Goal: Download file/media

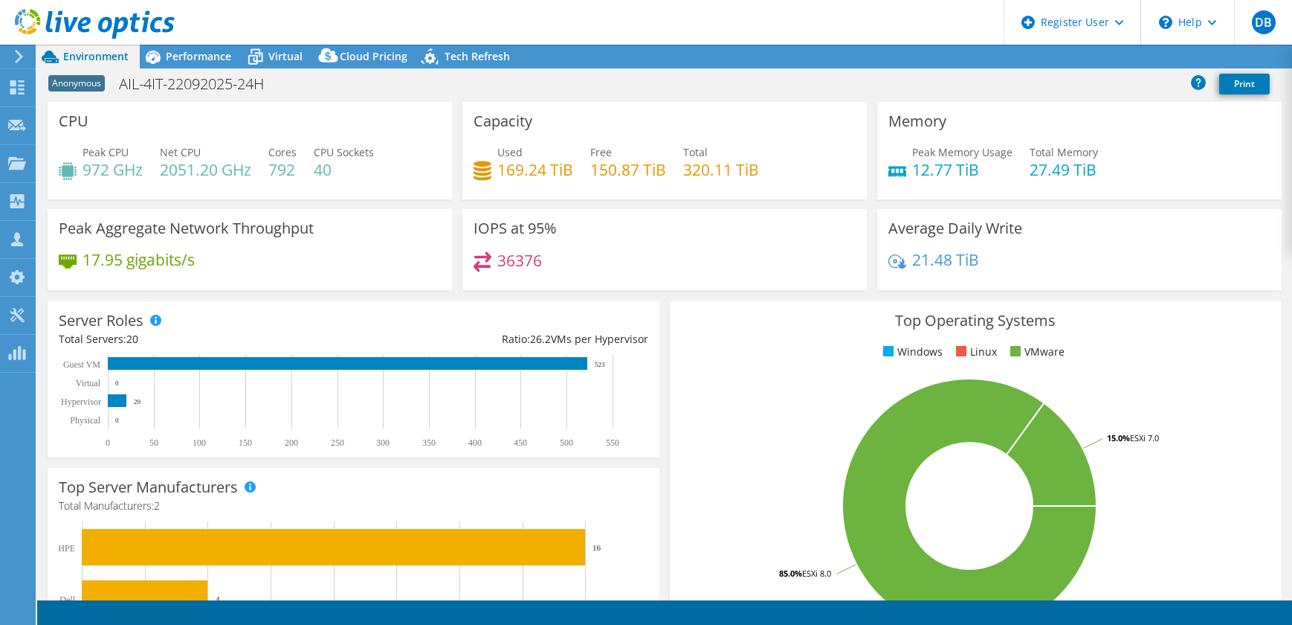
select select "USD"
click at [210, 67] on div "Performance" at bounding box center [191, 57] width 103 height 24
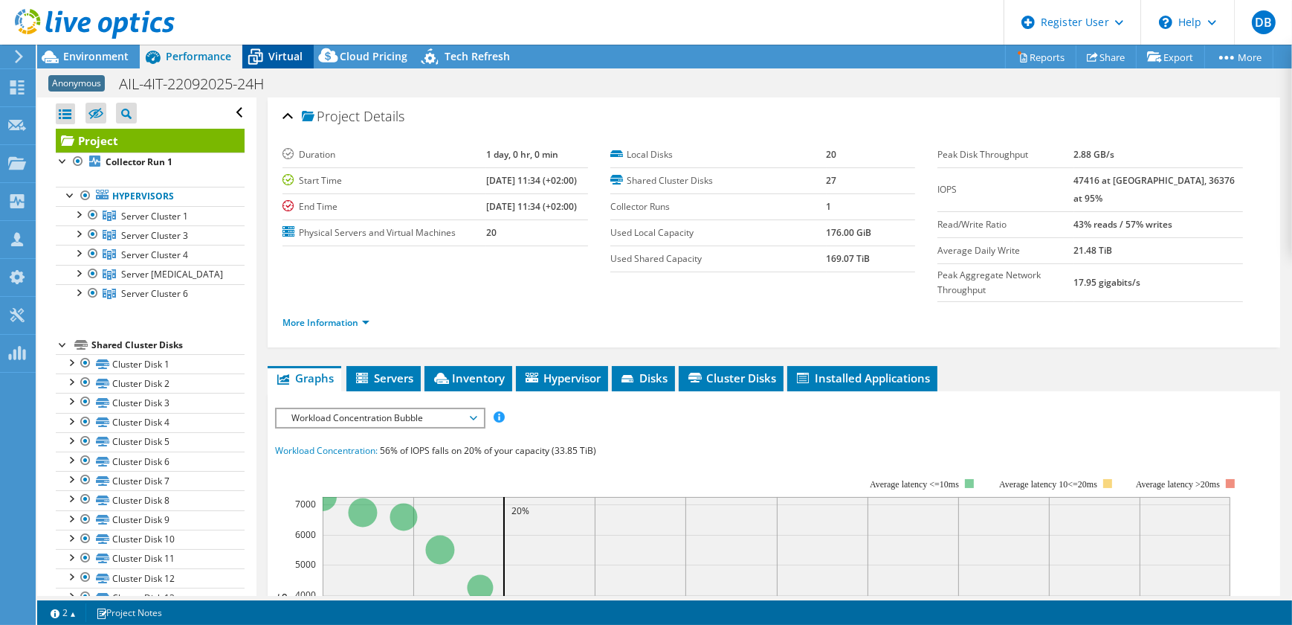
click at [299, 56] on span "Virtual" at bounding box center [285, 56] width 34 height 14
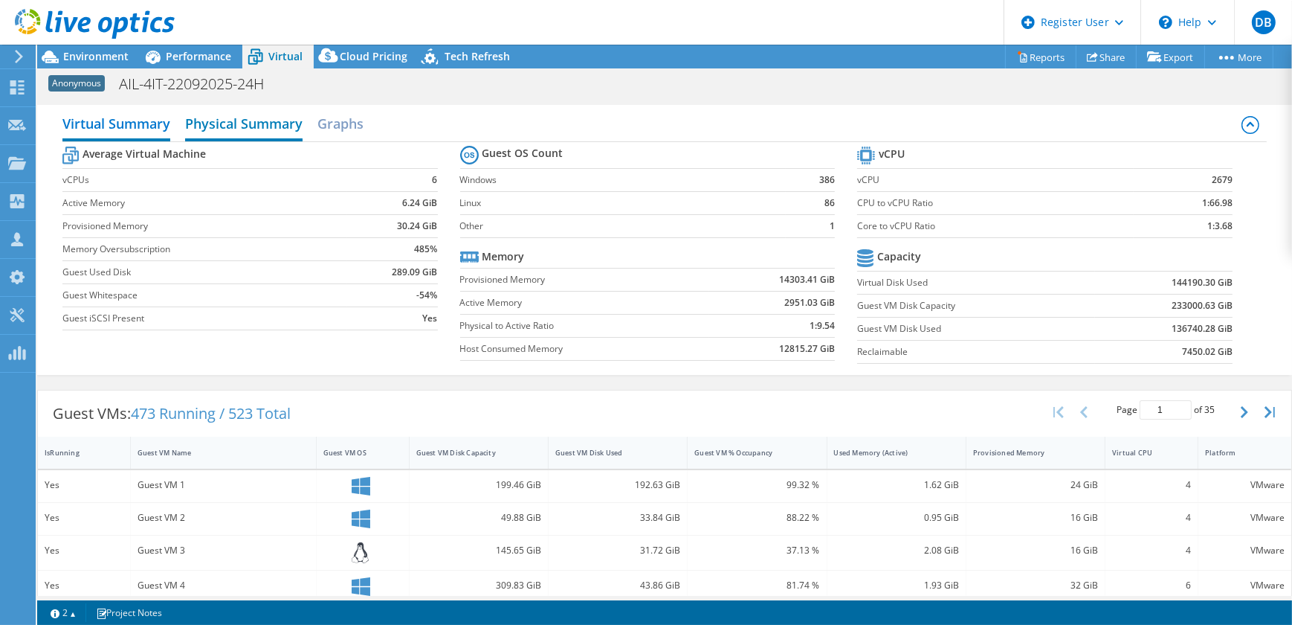
click at [277, 131] on h2 "Physical Summary" at bounding box center [243, 125] width 117 height 33
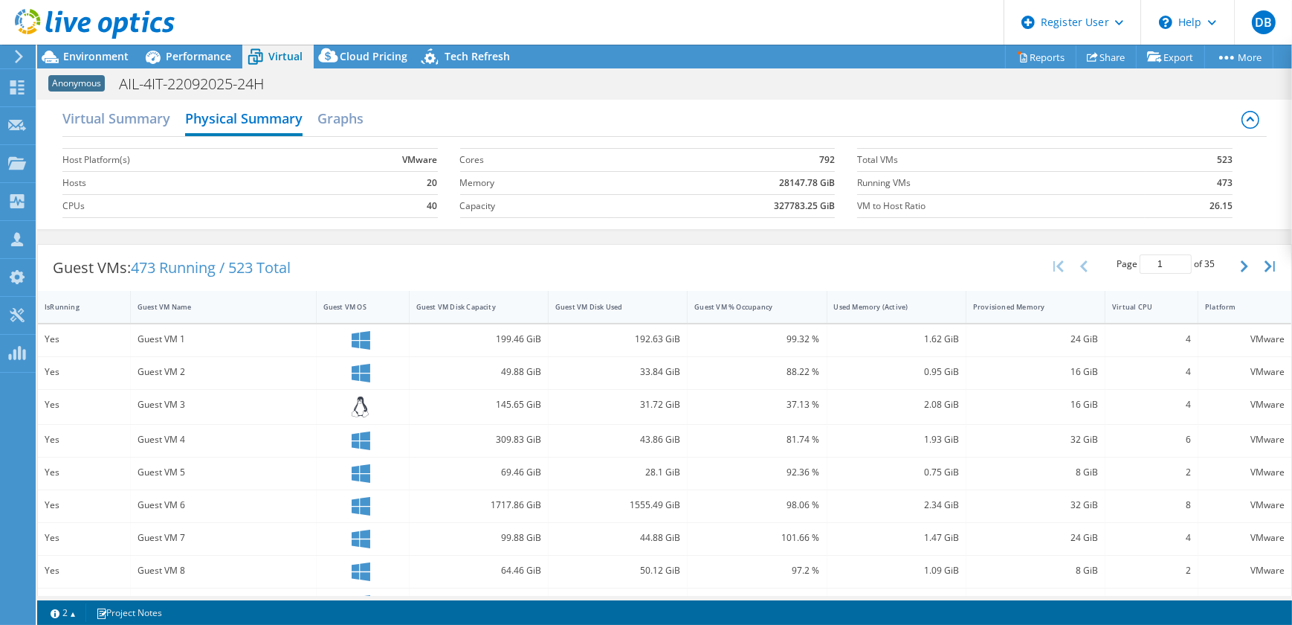
scroll to position [6, 0]
click at [208, 59] on span "Performance" at bounding box center [198, 56] width 65 height 14
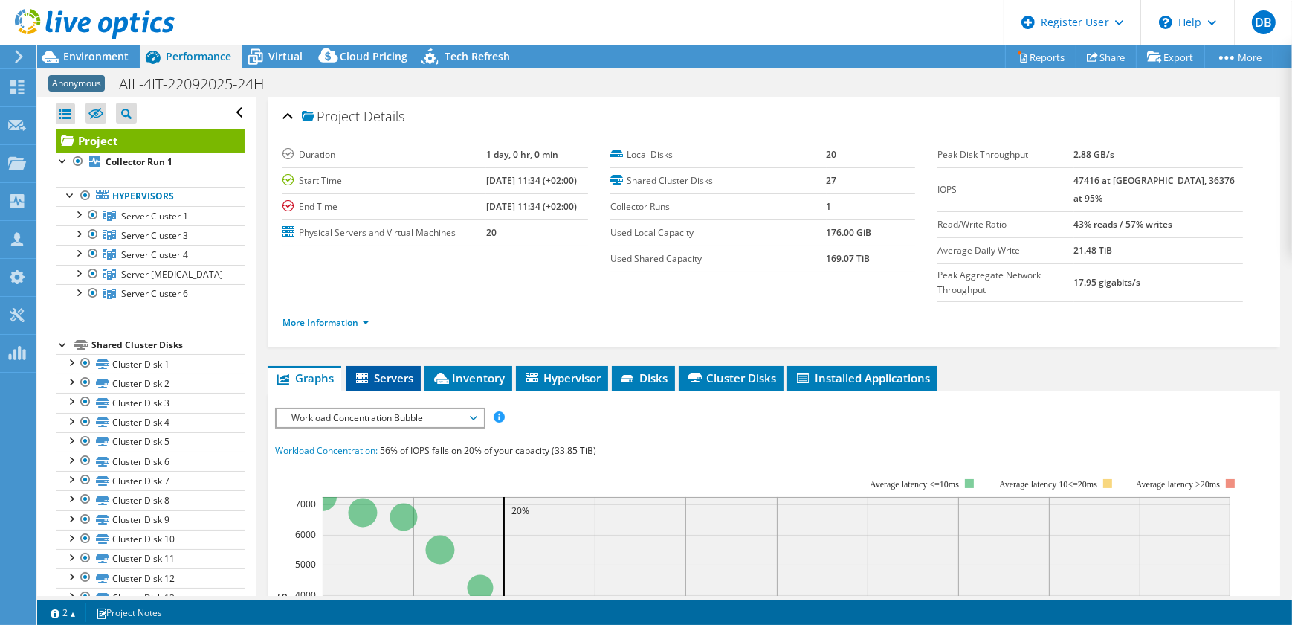
click at [414, 366] on li "Servers" at bounding box center [384, 378] width 74 height 25
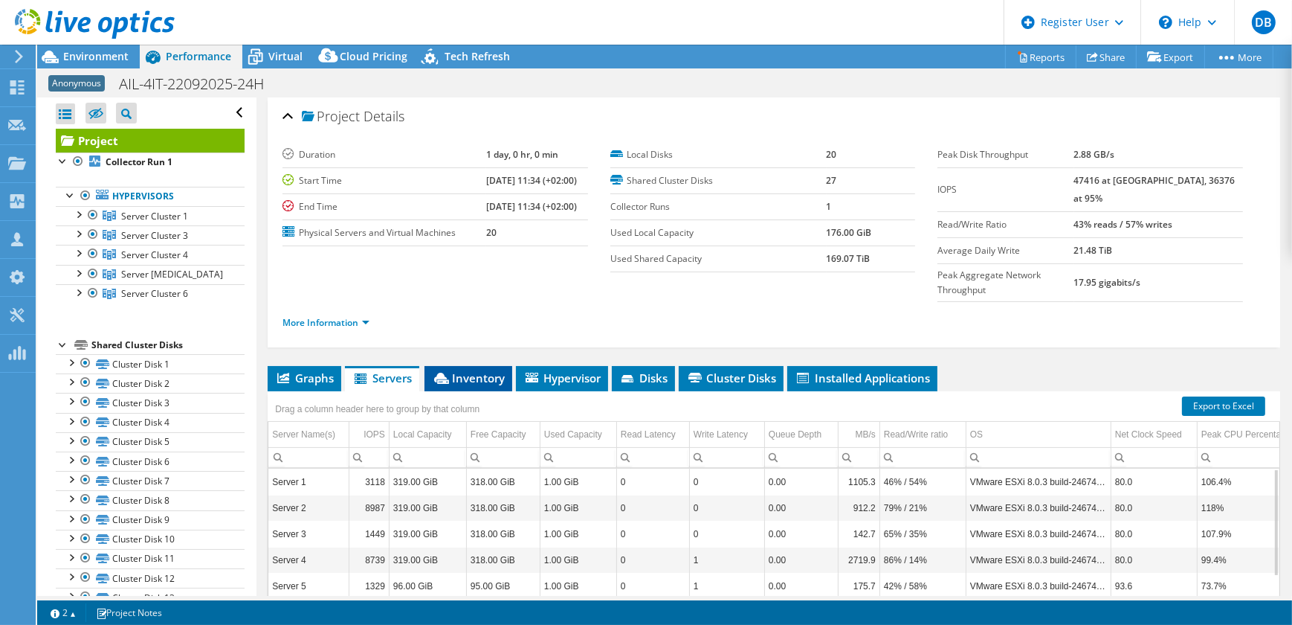
click at [491, 366] on li "Inventory" at bounding box center [469, 378] width 88 height 25
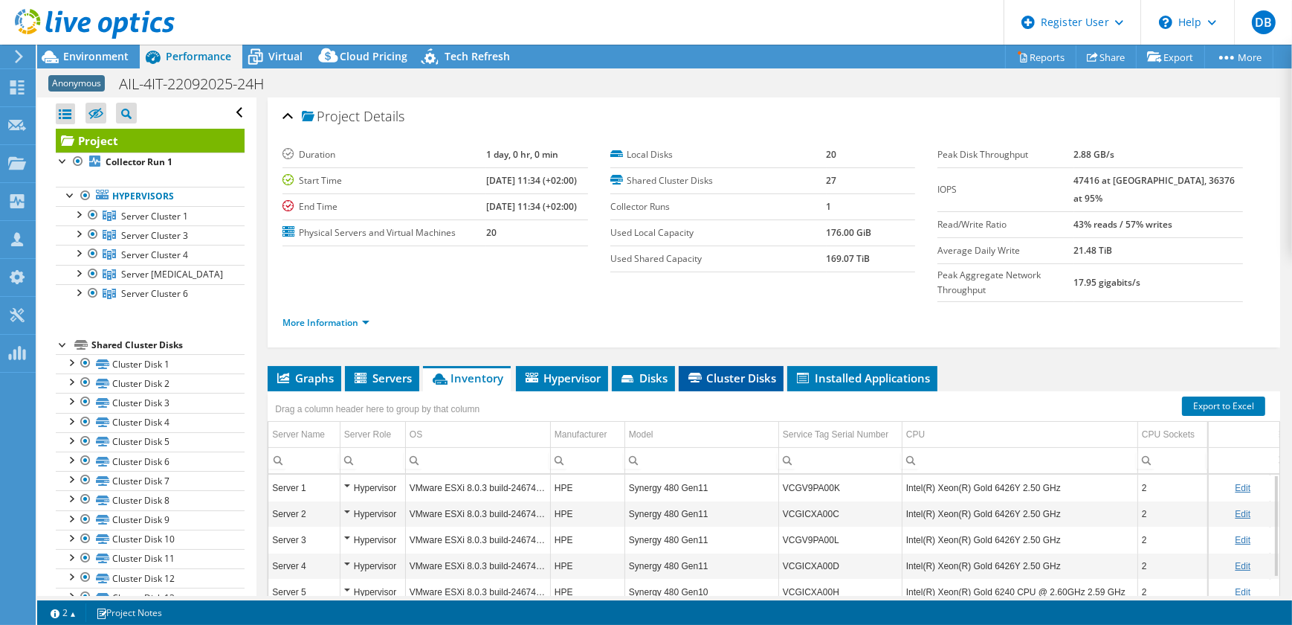
click at [720, 370] on span "Cluster Disks" at bounding box center [731, 377] width 90 height 15
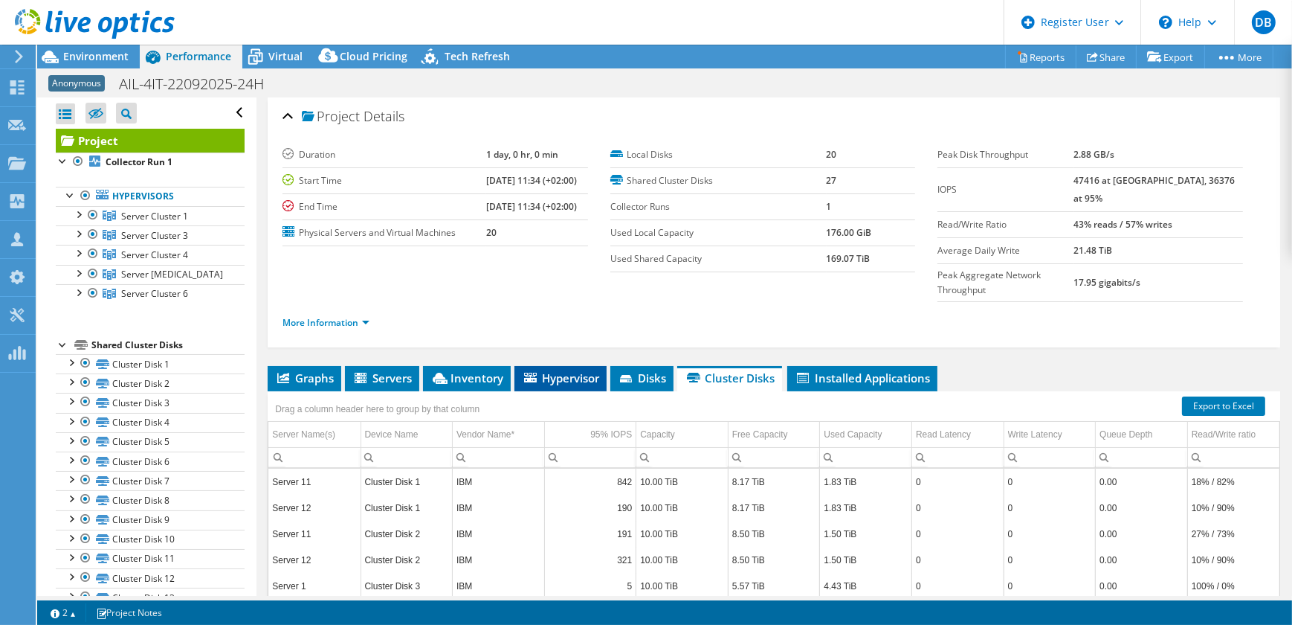
click at [586, 370] on span "Hypervisor" at bounding box center [560, 377] width 77 height 15
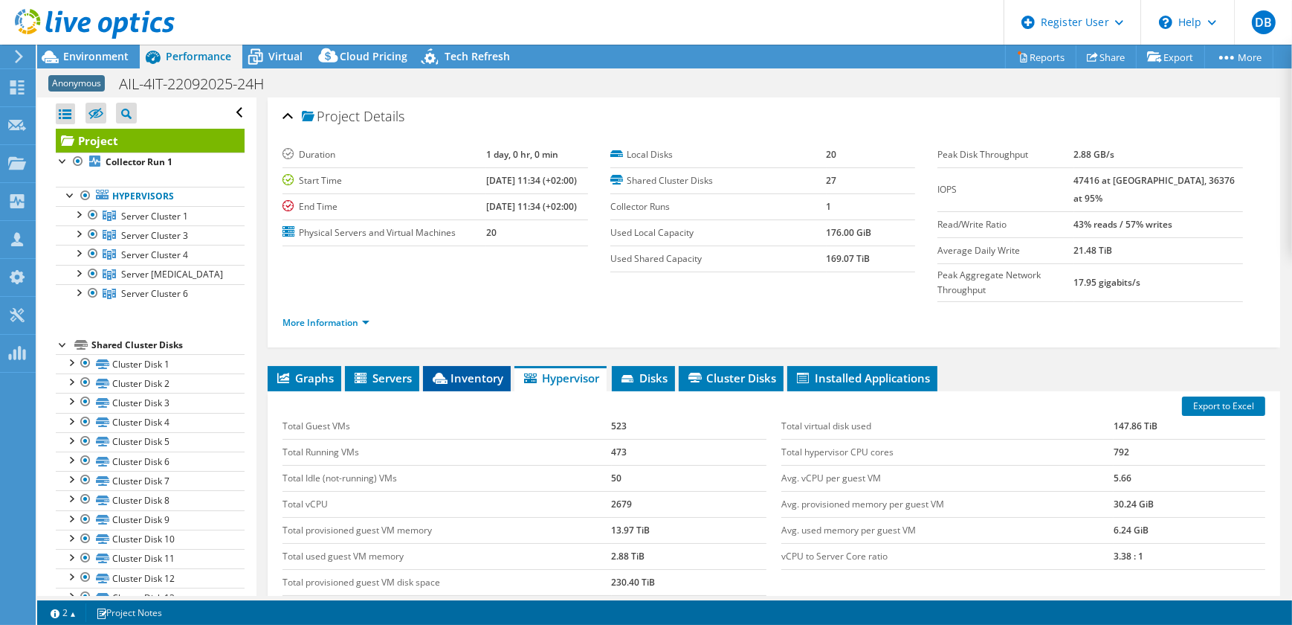
click at [476, 370] on span "Inventory" at bounding box center [467, 377] width 73 height 15
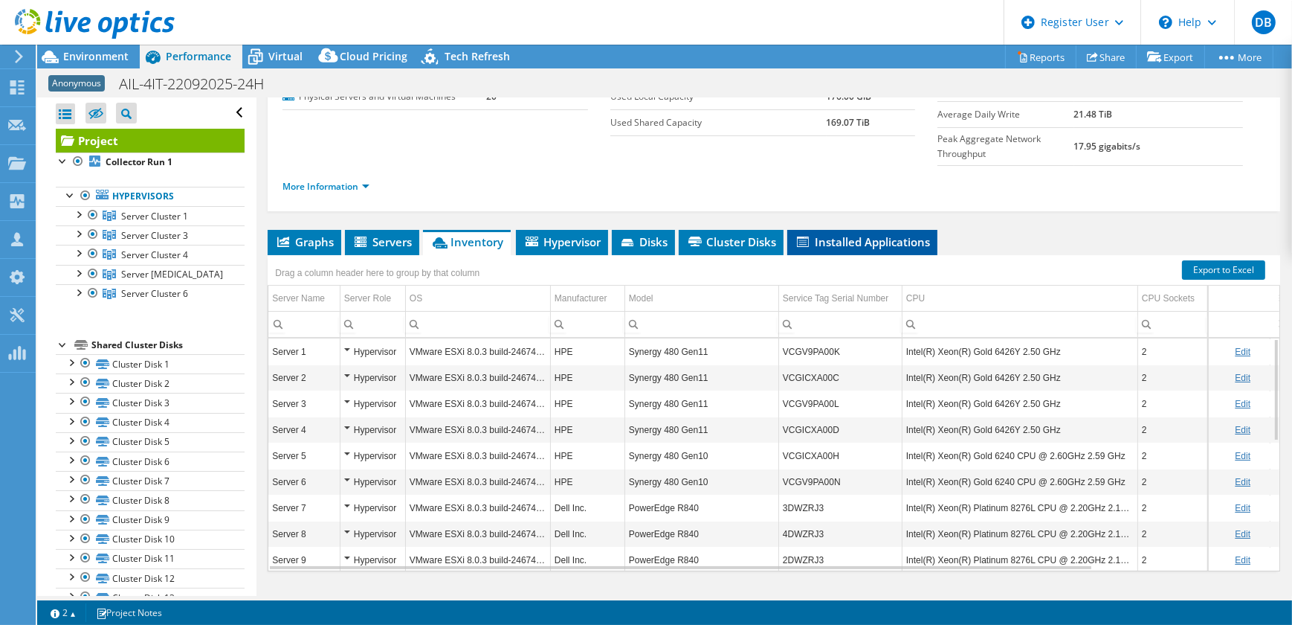
scroll to position [41, 0]
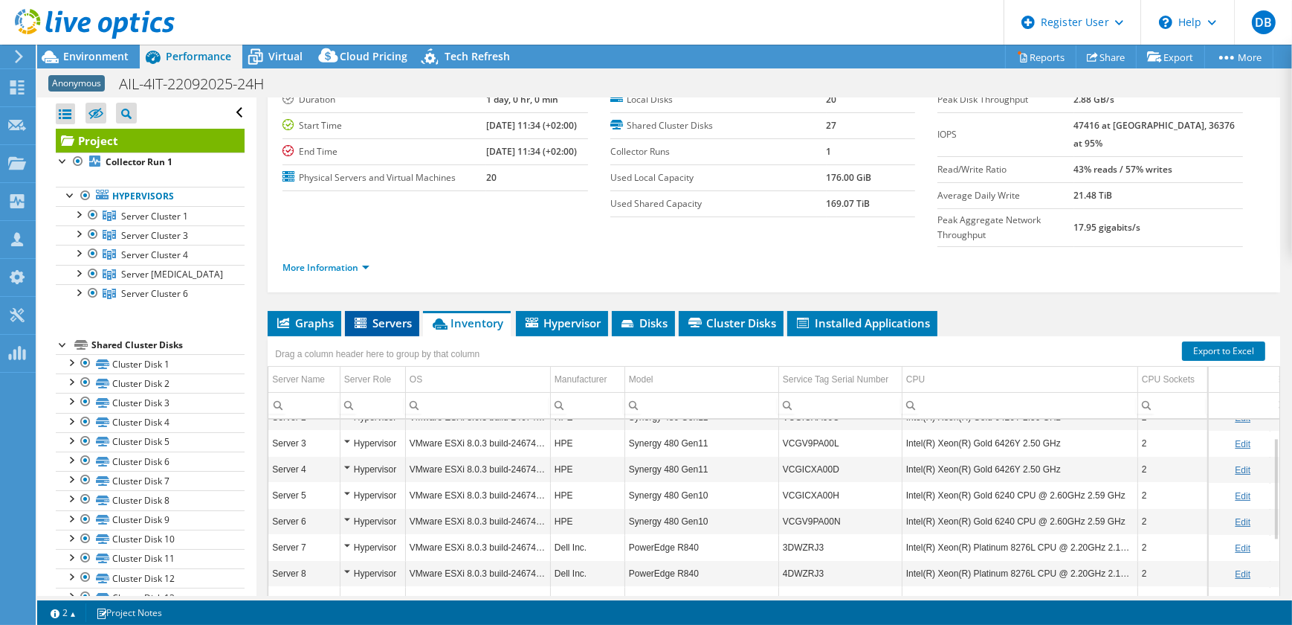
click at [373, 315] on span "Servers" at bounding box center [381, 322] width 59 height 15
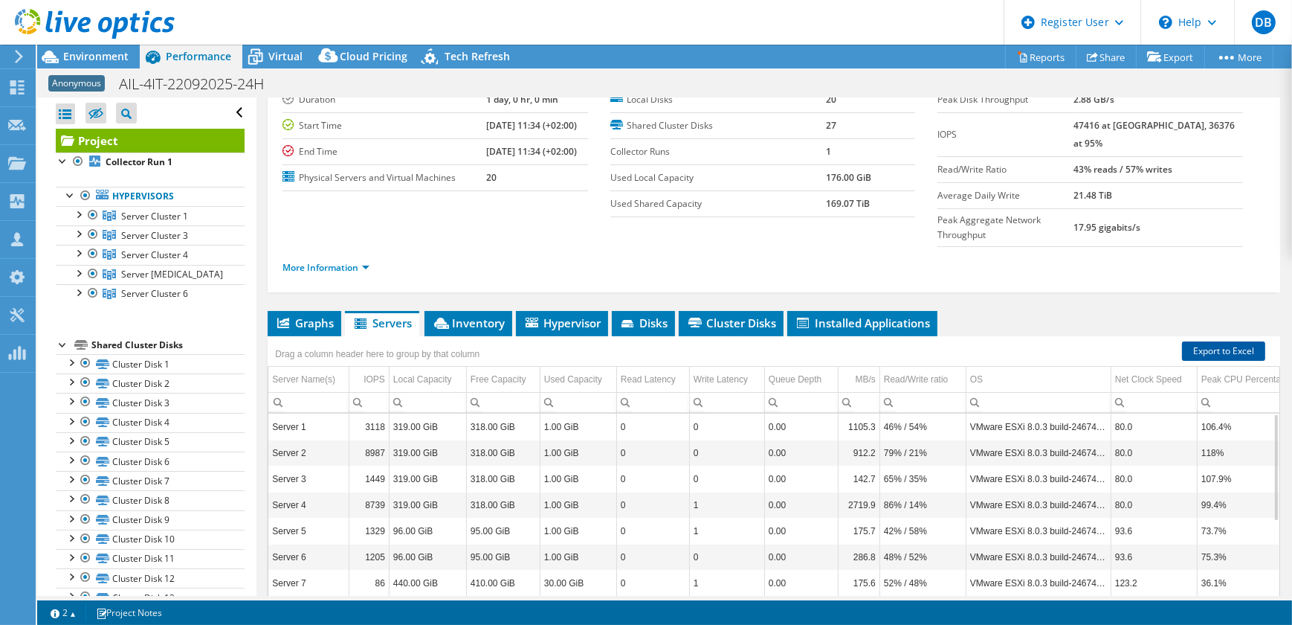
click at [1228, 341] on link "Export to Excel" at bounding box center [1223, 350] width 83 height 19
